Goal: Information Seeking & Learning: Learn about a topic

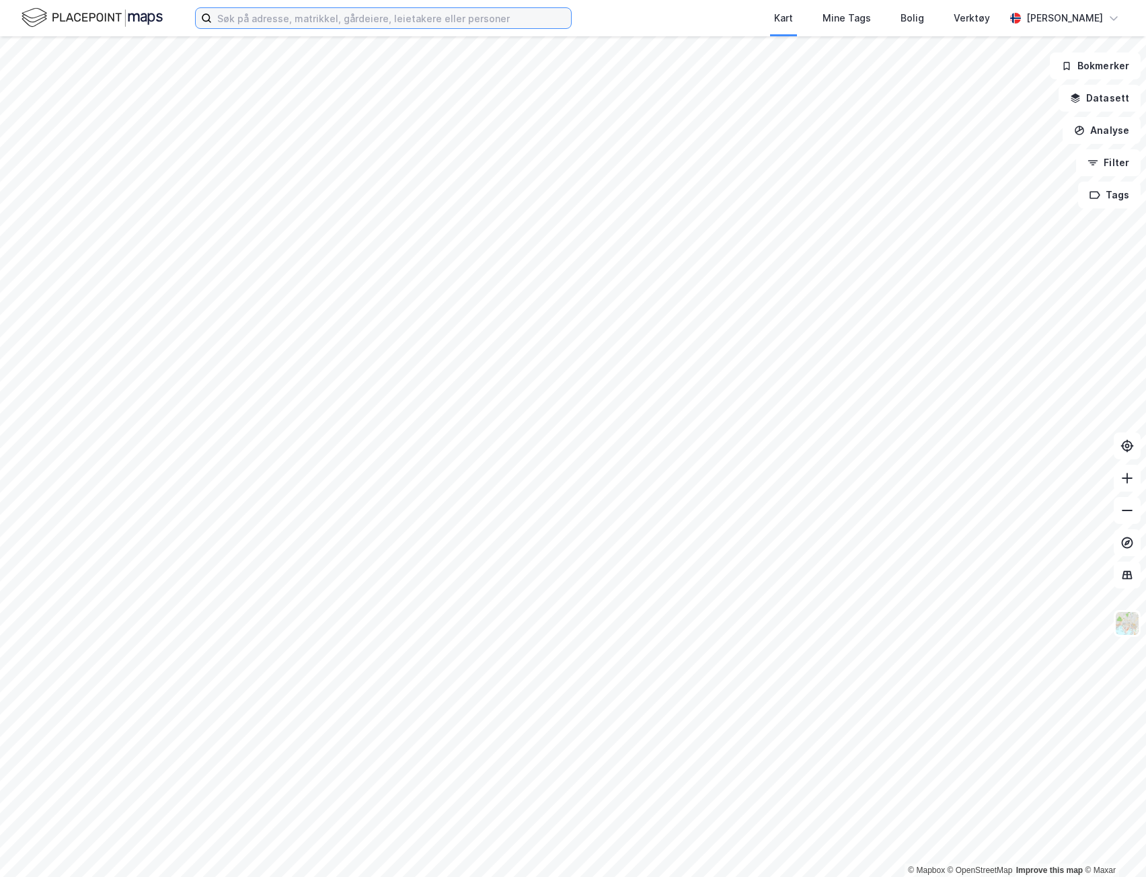
click at [422, 18] on input at bounding box center [391, 18] width 359 height 20
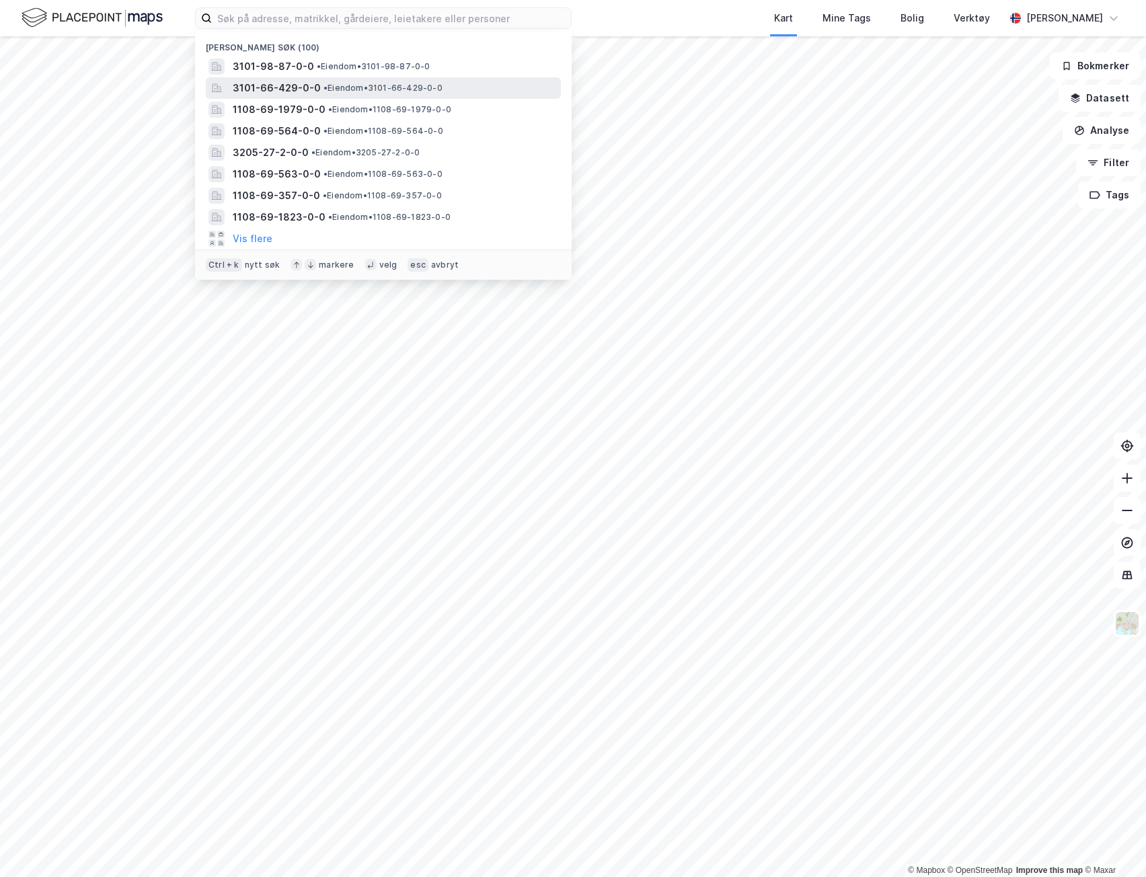
click at [384, 93] on div "3101-66-429-0-0 • Eiendom • 3101-66-429-0-0" at bounding box center [396, 88] width 326 height 16
